Goal: Task Accomplishment & Management: Manage account settings

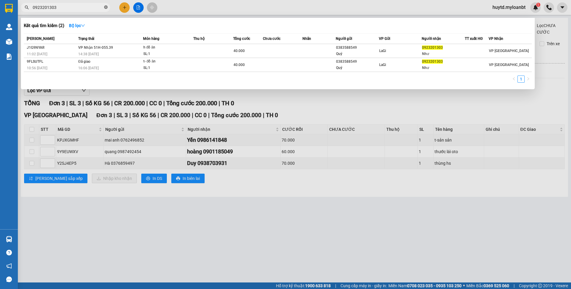
click at [105, 7] on icon "close-circle" at bounding box center [106, 7] width 4 height 4
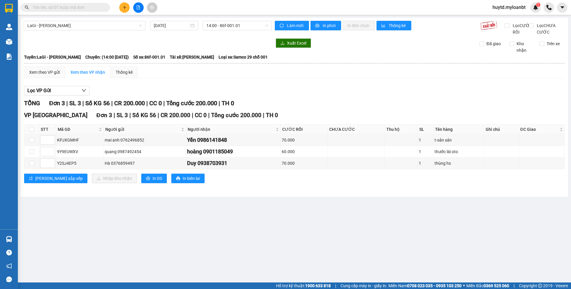
click at [93, 7] on input "text" at bounding box center [68, 7] width 70 height 7
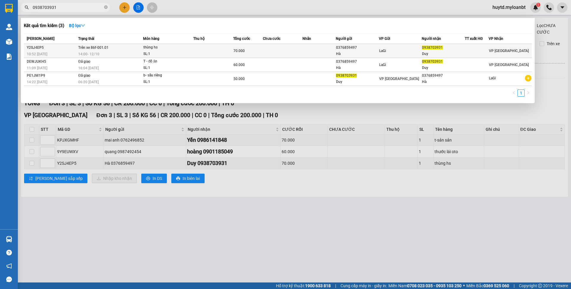
type input "0938703931"
click at [151, 49] on div "thùng hs" at bounding box center [165, 47] width 45 height 7
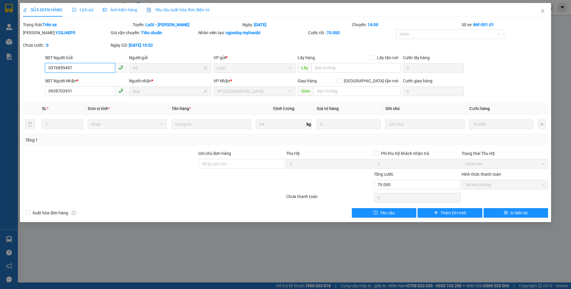
type input "0376859497"
type input "Hà"
type input "0938703931"
type input "Duy"
type input "0"
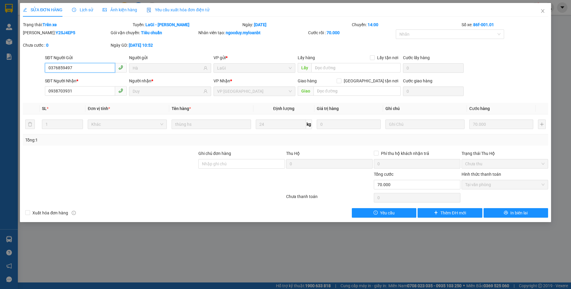
type input "70.000"
click at [542, 11] on icon "close" at bounding box center [542, 11] width 3 height 4
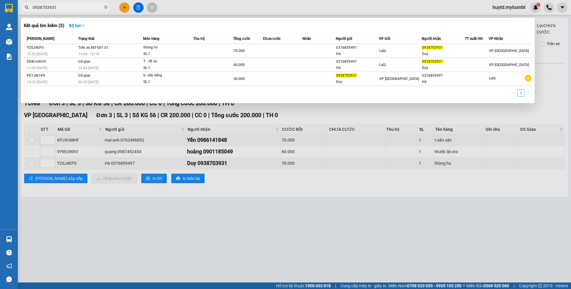
click at [80, 7] on input "0938703931" at bounding box center [68, 7] width 70 height 7
click at [122, 161] on div at bounding box center [285, 144] width 571 height 289
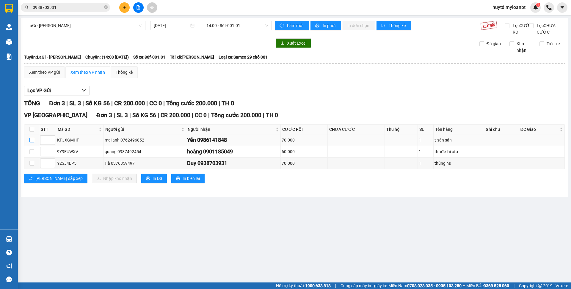
click at [33, 142] on input "checkbox" at bounding box center [31, 140] width 5 height 5
checkbox input "true"
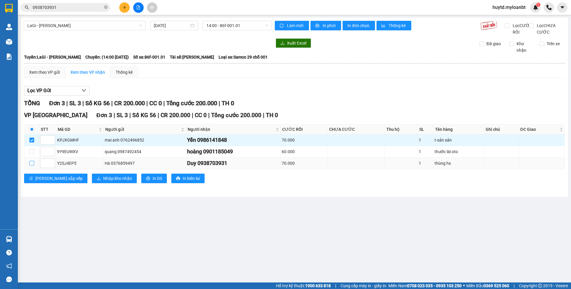
click at [29, 166] on input "checkbox" at bounding box center [31, 163] width 5 height 5
checkbox input "true"
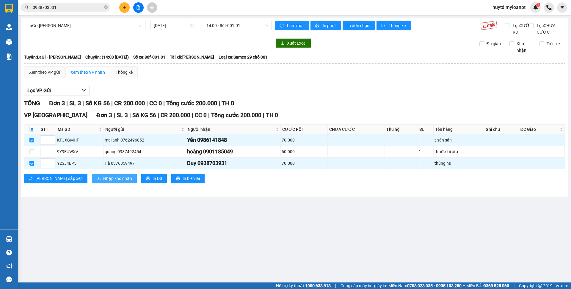
click at [103, 182] on span "Nhập kho nhận" at bounding box center [117, 178] width 29 height 7
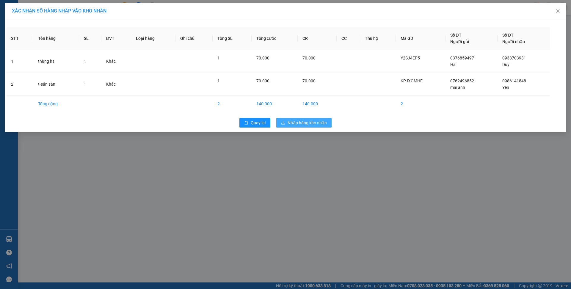
click at [304, 121] on span "Nhập hàng kho nhận" at bounding box center [306, 122] width 39 height 7
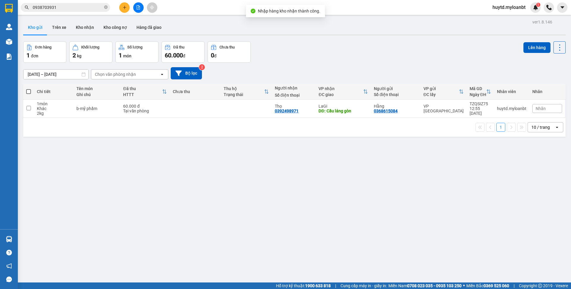
click at [73, 7] on input "0938703931" at bounding box center [68, 7] width 70 height 7
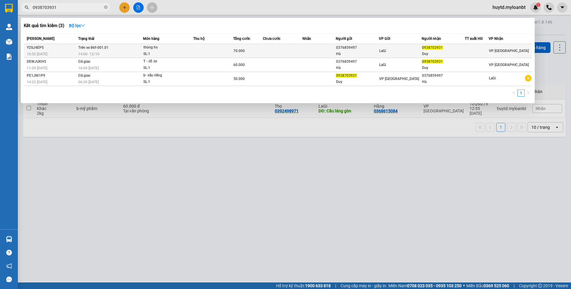
click at [284, 51] on td at bounding box center [283, 51] width 40 height 14
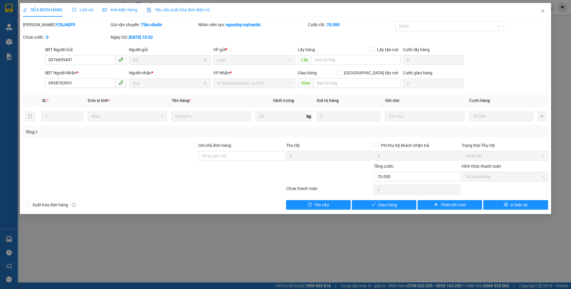
type input "0376859497"
type input "Hà"
type input "0938703931"
type input "Duy"
type input "0"
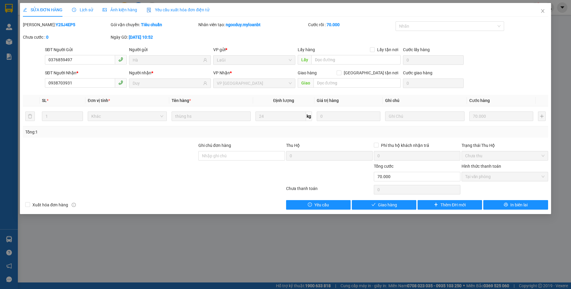
type input "70.000"
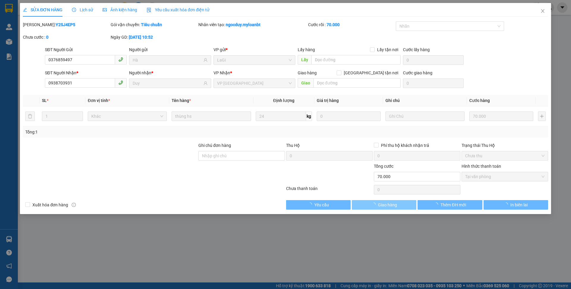
drag, startPoint x: 401, startPoint y: 204, endPoint x: 396, endPoint y: 204, distance: 4.5
click at [401, 204] on button "Giao hàng" at bounding box center [384, 205] width 64 height 10
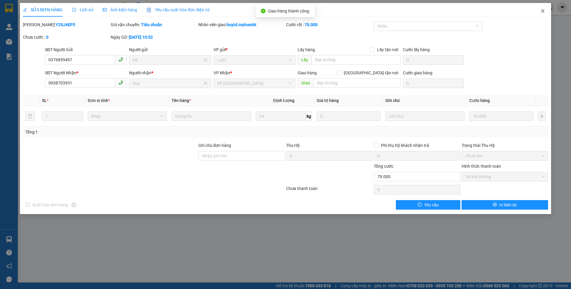
click at [541, 14] on span "Close" at bounding box center [542, 11] width 17 height 17
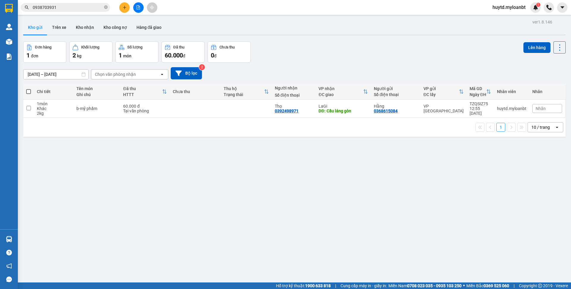
click at [97, 7] on input "0938703931" at bounding box center [68, 7] width 70 height 7
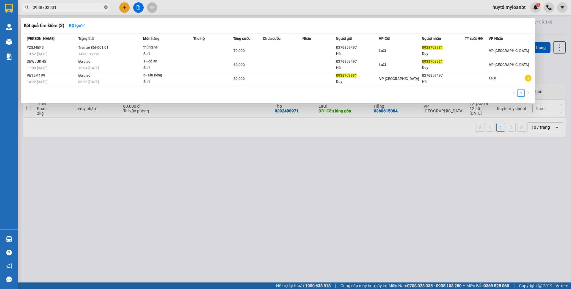
click at [104, 8] on icon "close-circle" at bounding box center [106, 7] width 4 height 4
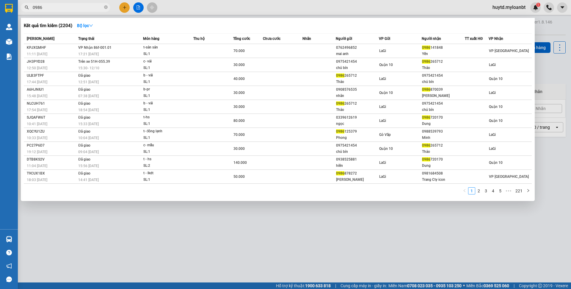
type input "0986"
click at [127, 211] on div at bounding box center [285, 144] width 571 height 289
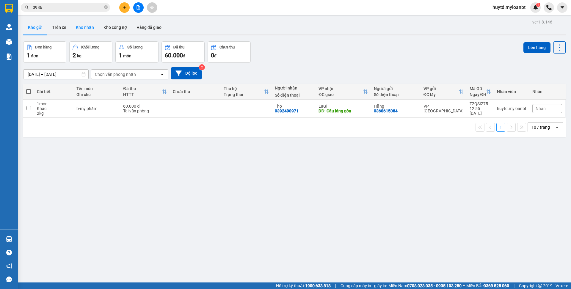
click at [75, 26] on button "Kho nhận" at bounding box center [85, 27] width 28 height 14
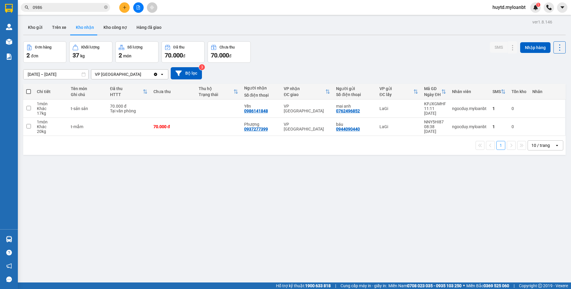
click at [79, 7] on input "0986" at bounding box center [68, 7] width 70 height 7
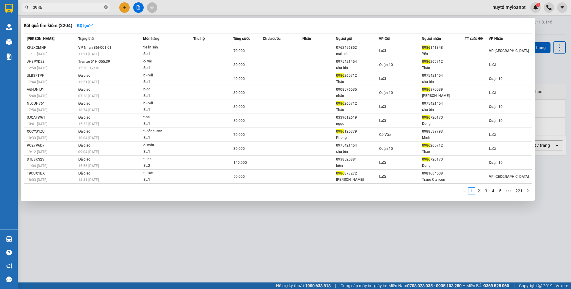
click at [105, 7] on icon "close-circle" at bounding box center [106, 7] width 4 height 4
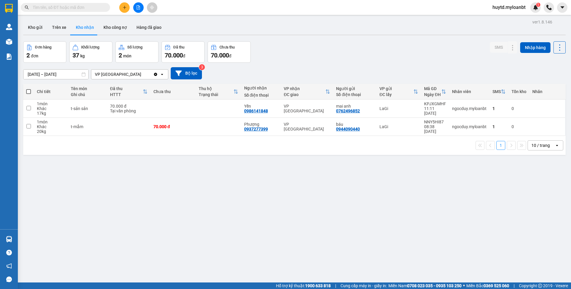
click at [91, 9] on input "text" at bounding box center [68, 7] width 70 height 7
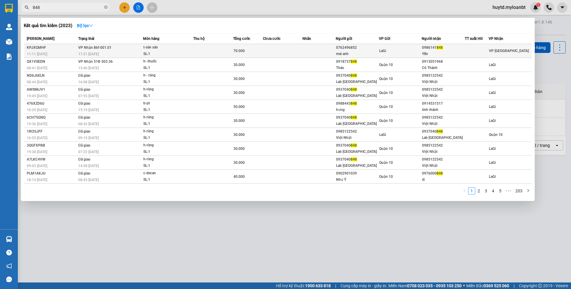
type input "848"
click at [134, 53] on div "17:21 [DATE]" at bounding box center [110, 54] width 64 height 7
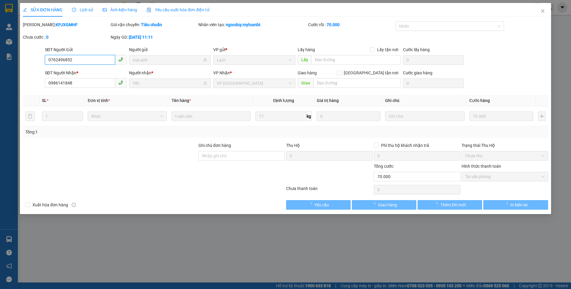
type input "0762496852"
type input "mai anh"
type input "0986141848"
type input "Yến"
type input "0"
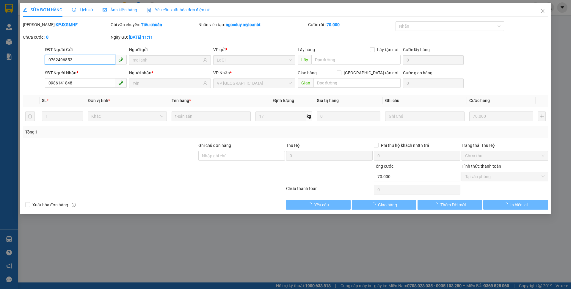
type input "70.000"
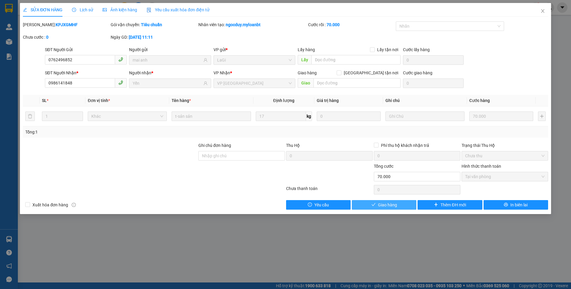
click at [392, 204] on span "Giao hàng" at bounding box center [387, 204] width 19 height 7
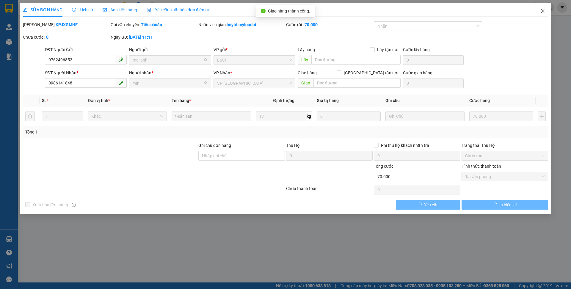
click at [540, 13] on icon "close" at bounding box center [542, 11] width 5 height 5
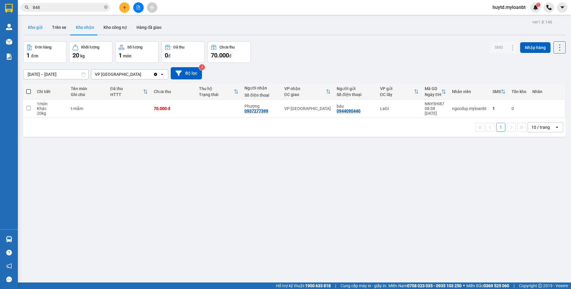
click at [40, 31] on button "Kho gửi" at bounding box center [35, 27] width 24 height 14
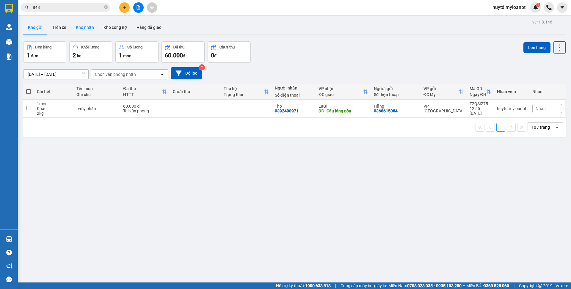
click at [80, 27] on button "Kho nhận" at bounding box center [85, 27] width 28 height 14
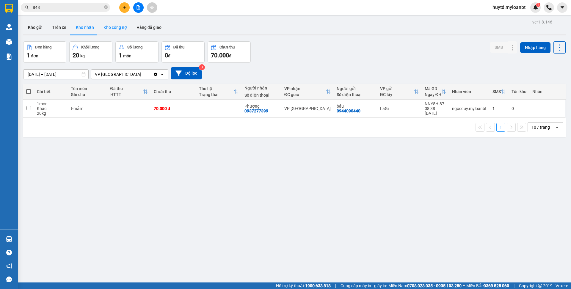
click at [120, 27] on button "Kho công nợ" at bounding box center [115, 27] width 33 height 14
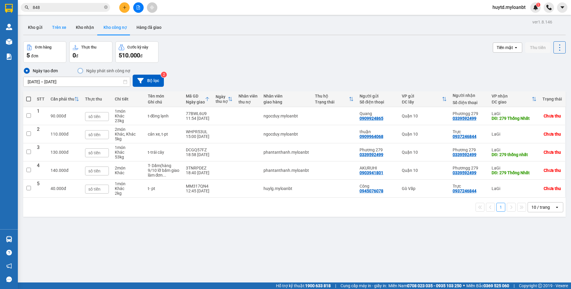
click at [47, 32] on button "Trên xe" at bounding box center [59, 27] width 24 height 14
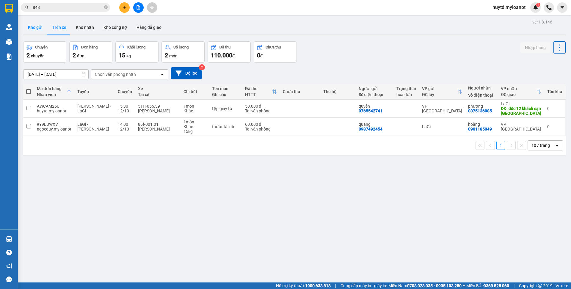
click at [37, 30] on button "Kho gửi" at bounding box center [35, 27] width 24 height 14
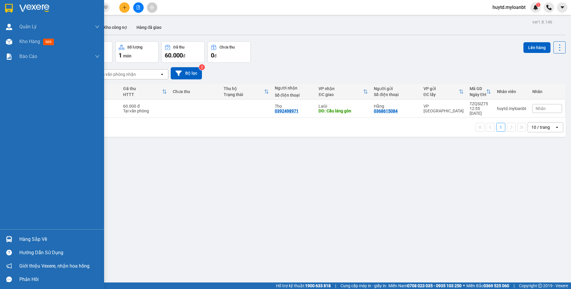
click at [35, 243] on div "Hàng sắp về" at bounding box center [59, 239] width 80 height 9
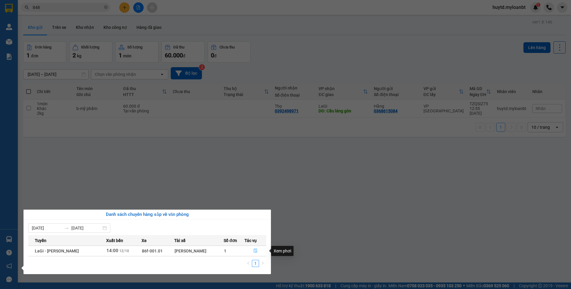
click at [257, 250] on icon "file-done" at bounding box center [255, 250] width 4 height 4
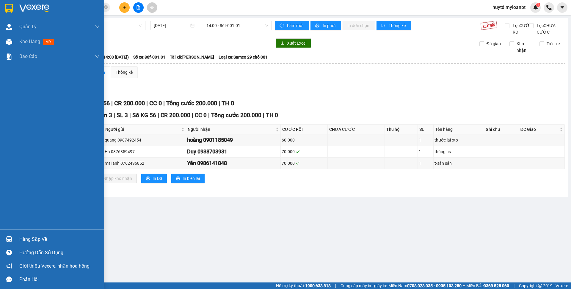
click at [47, 240] on div "Hàng sắp về" at bounding box center [59, 239] width 80 height 9
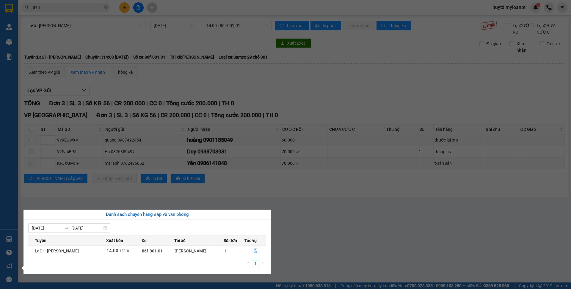
click at [104, 171] on section "Kết quả tìm kiếm ( 2023 ) Bộ lọc Mã ĐH Trạng thái Món hàng Thu hộ Tổng cước Chư…" at bounding box center [285, 144] width 571 height 289
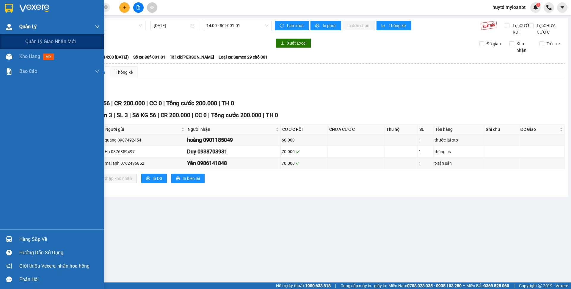
click at [32, 26] on span "Quản Lý" at bounding box center [27, 26] width 17 height 7
click at [40, 39] on span "Quản lý giao nhận mới" at bounding box center [50, 41] width 51 height 7
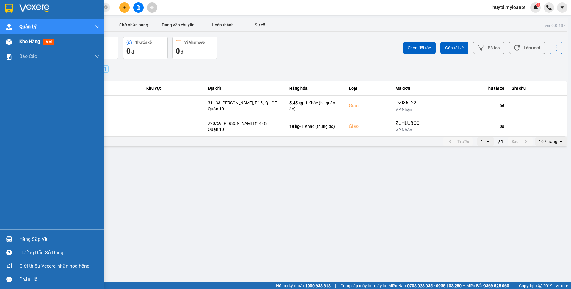
click at [26, 44] on div "Kho hàng mới" at bounding box center [37, 41] width 37 height 7
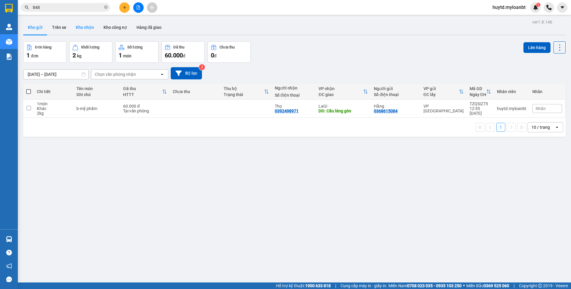
click at [89, 27] on button "Kho nhận" at bounding box center [85, 27] width 28 height 14
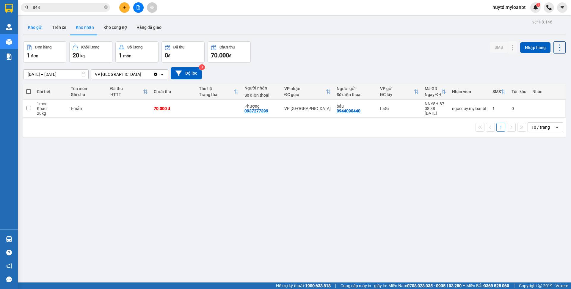
click at [44, 29] on button "Kho gửi" at bounding box center [35, 27] width 24 height 14
